Goal: Information Seeking & Learning: Learn about a topic

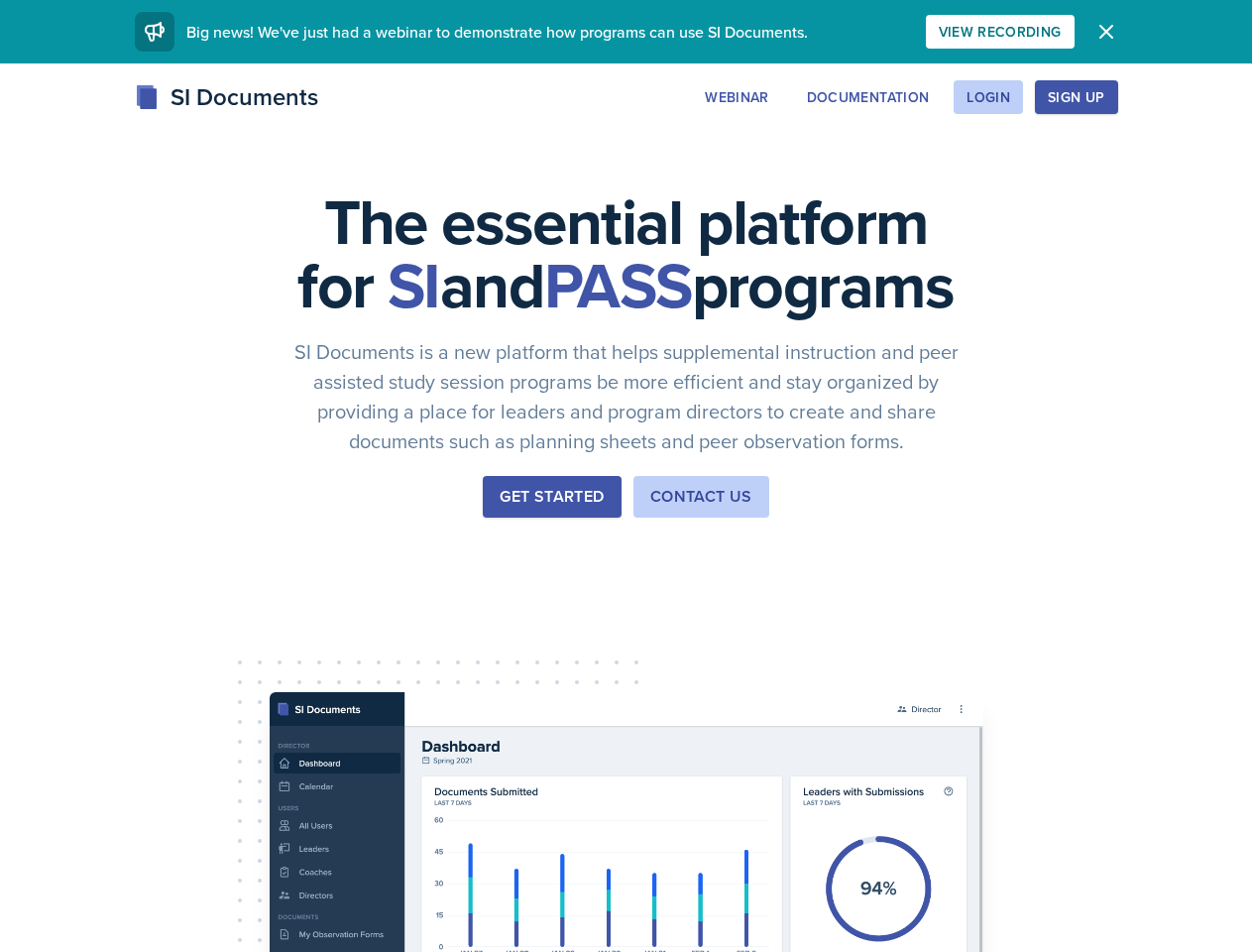
click at [626, 476] on div "The essential platform for SI and PASS programs SI Documents is a new platform …" at bounding box center [626, 666] width 1252 height 1204
click at [1062, 32] on div "View Recording" at bounding box center [1001, 32] width 123 height 16
click at [1113, 32] on icon "button" at bounding box center [1107, 32] width 12 height 12
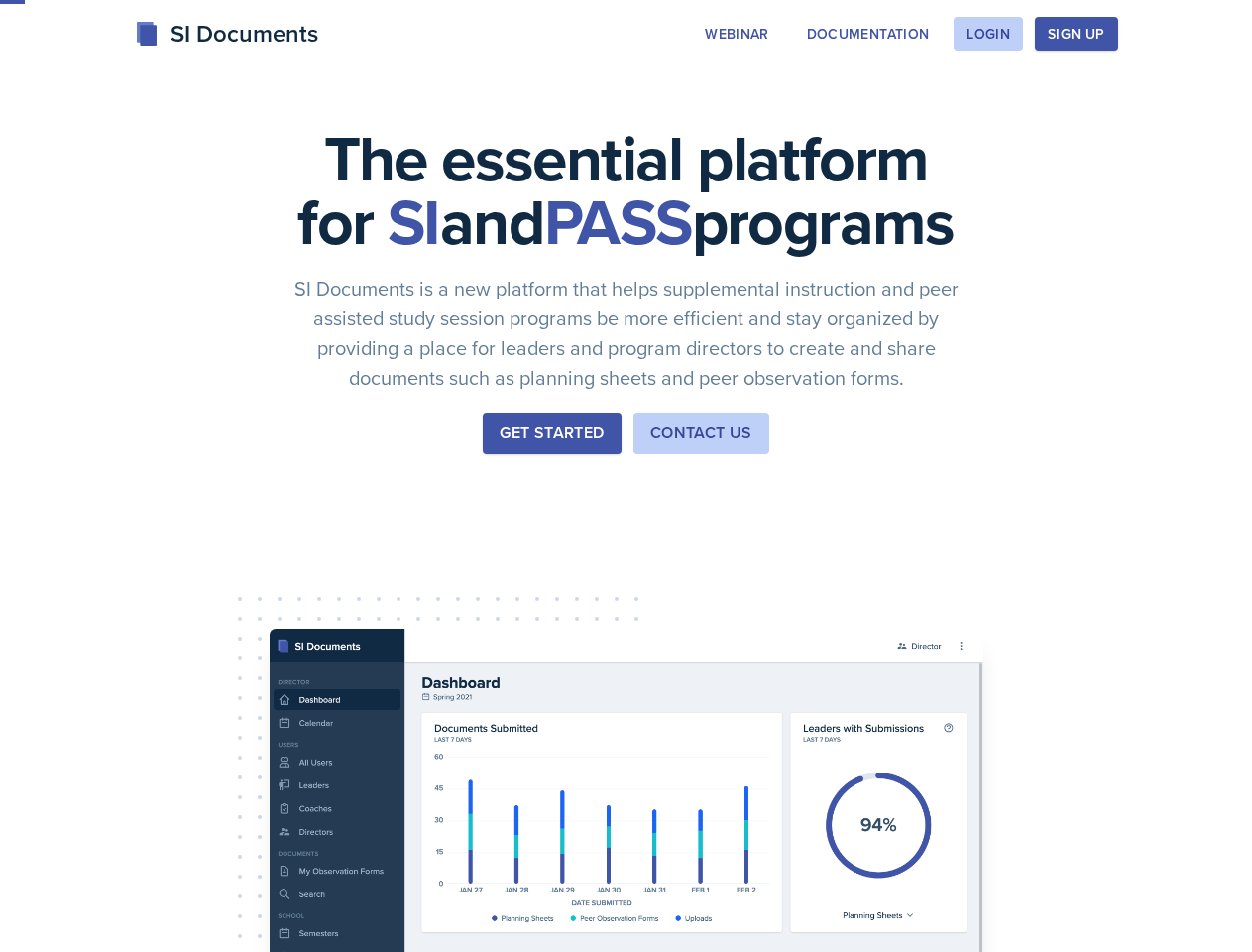
click at [858, 97] on div "The essential platform for SI and PASS programs SI Documents is a new platform …" at bounding box center [626, 602] width 1252 height 1204
click at [988, 97] on div "The essential platform for SI and PASS programs SI Documents is a new platform …" at bounding box center [626, 602] width 1252 height 1204
click at [1108, 97] on div "The essential platform for SI and PASS programs SI Documents is a new platform …" at bounding box center [626, 602] width 1252 height 1204
click at [1194, 97] on div "The essential platform for SI and PASS programs SI Documents is a new platform …" at bounding box center [626, 602] width 1252 height 1204
click at [117, 623] on div "The essential platform for SI and PASS programs SI Documents is a new platform …" at bounding box center [626, 602] width 1252 height 1204
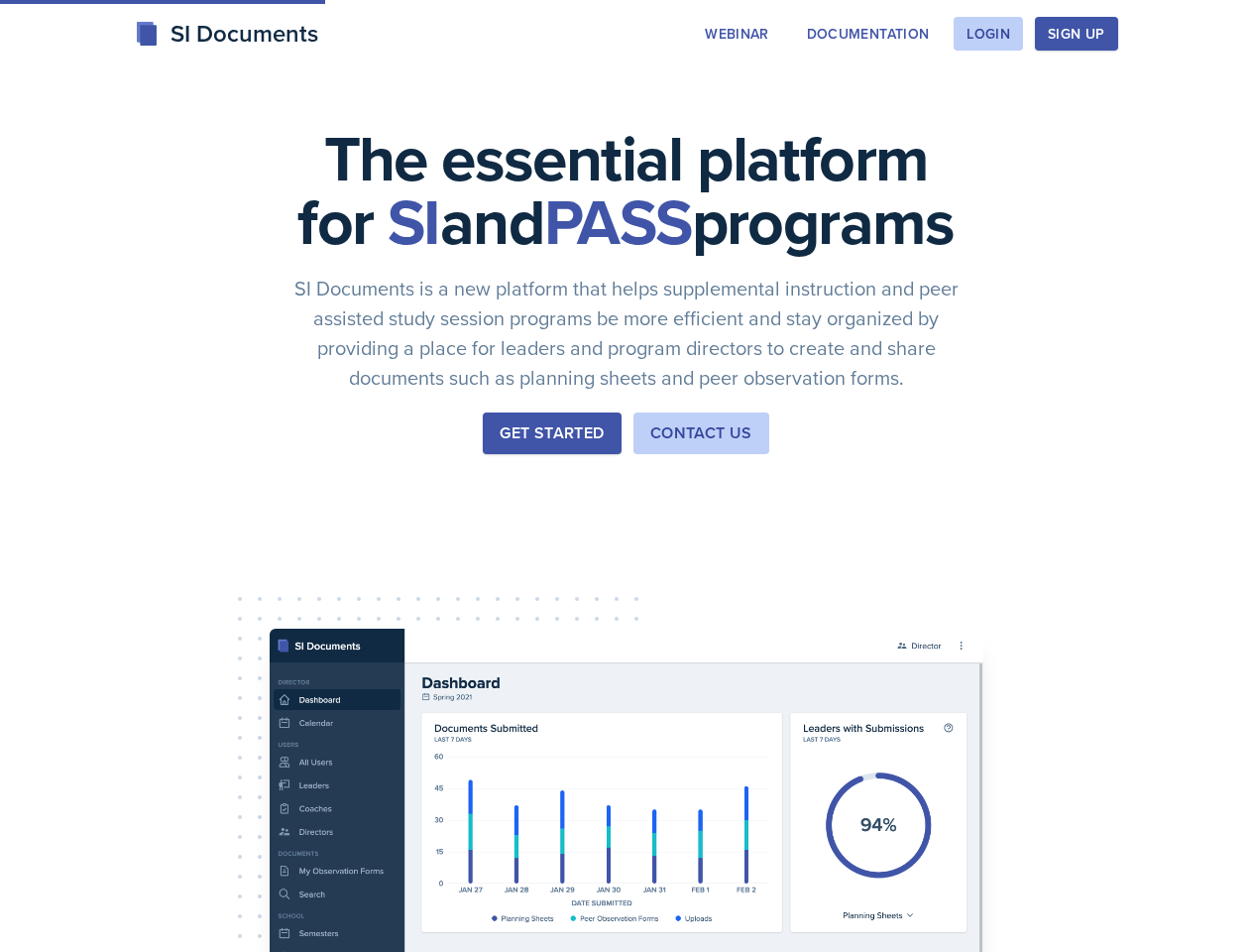
click at [266, 623] on div "The essential platform for SI and PASS programs SI Documents is a new platform …" at bounding box center [626, 602] width 1252 height 1204
